Goal: Information Seeking & Learning: Learn about a topic

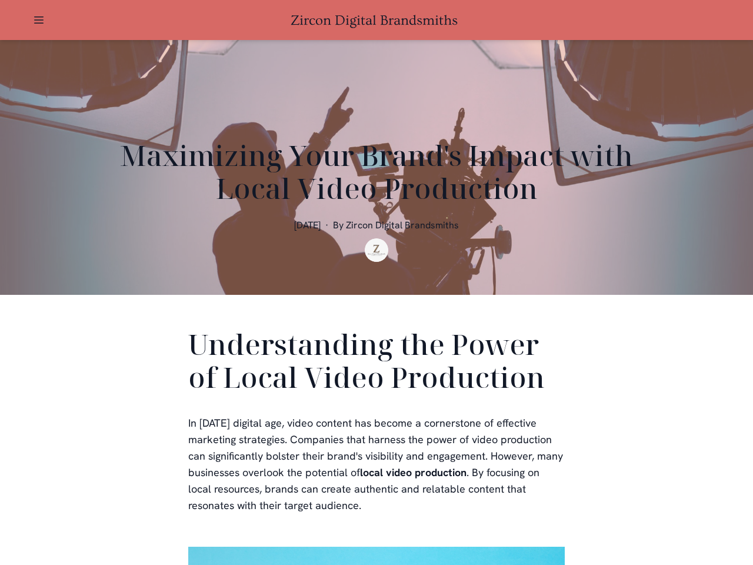
scroll to position [353, 0]
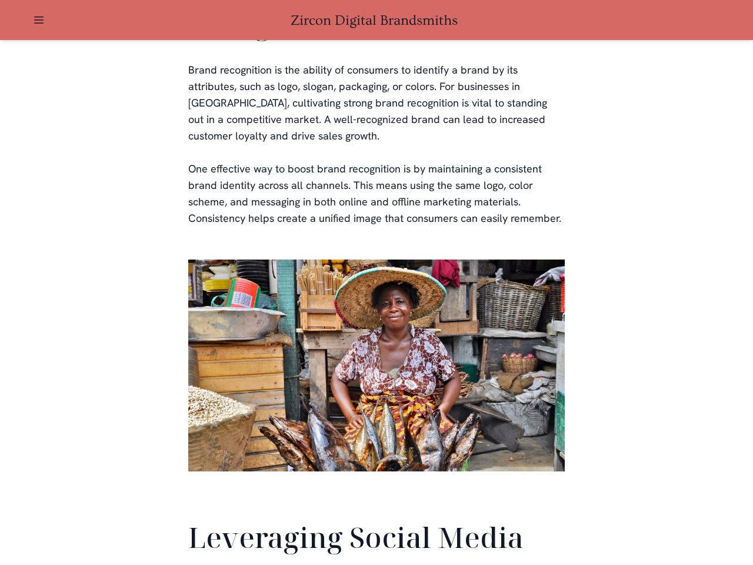
scroll to position [2770, 0]
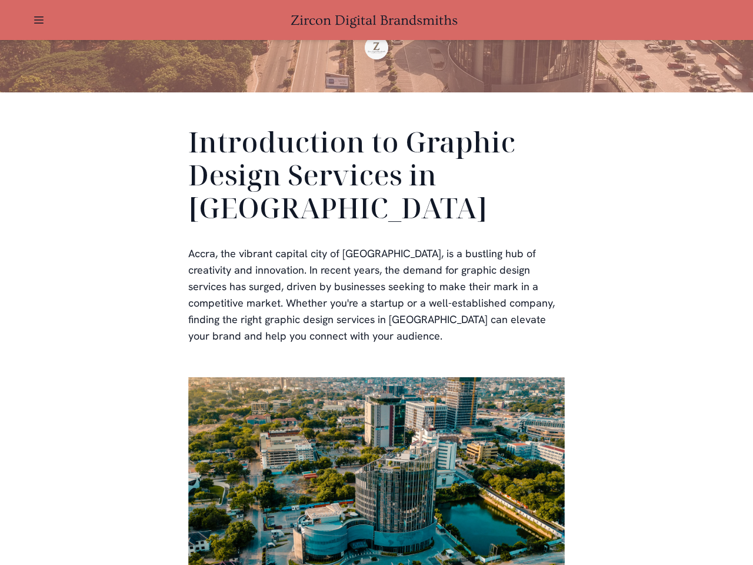
scroll to position [353, 0]
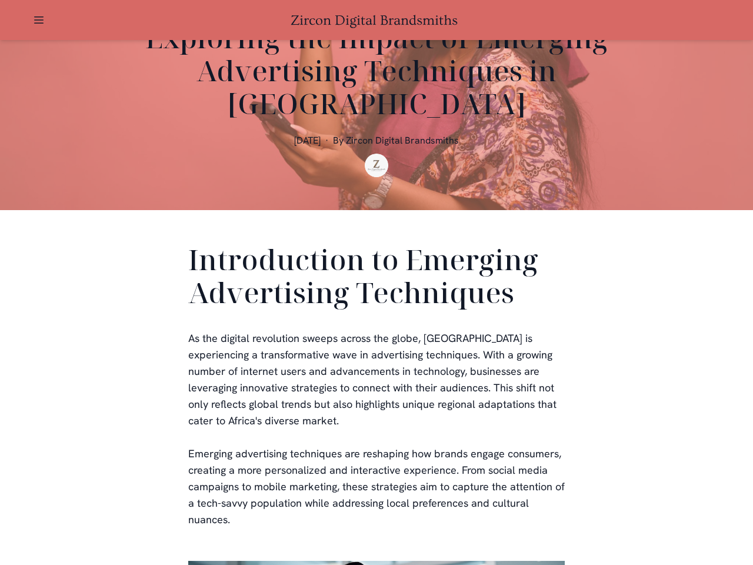
scroll to position [353, 0]
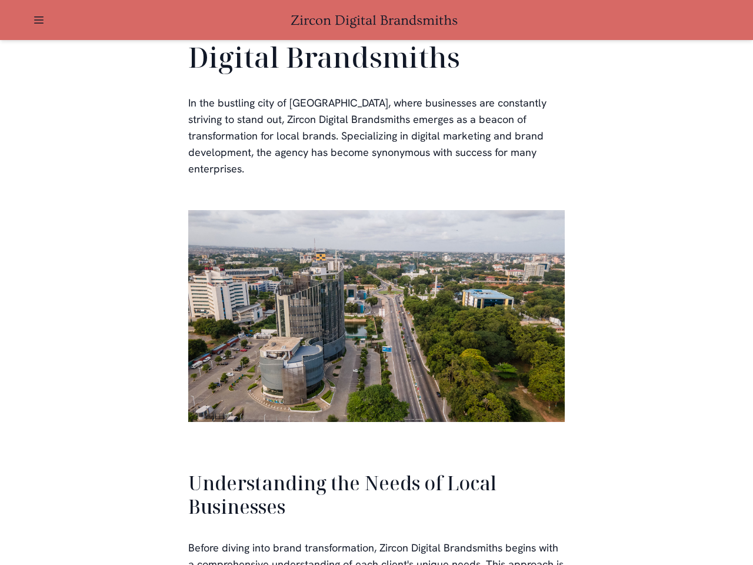
scroll to position [2509, 0]
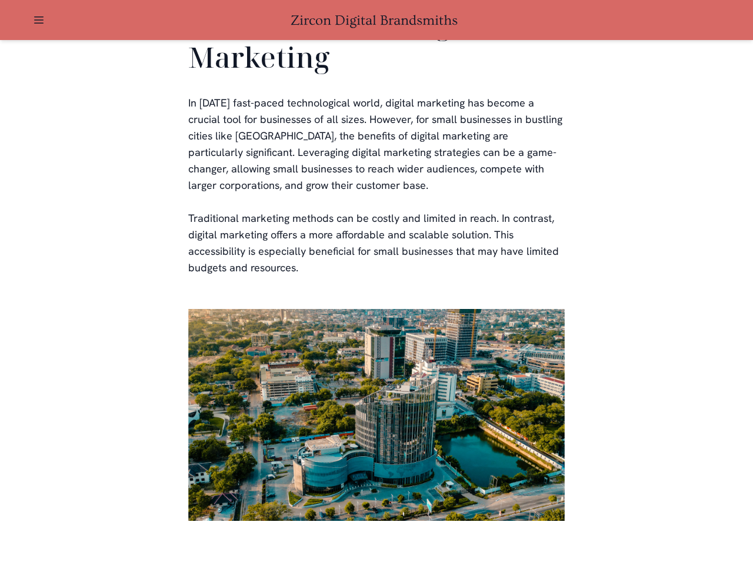
scroll to position [2309, 0]
